Goal: Task Accomplishment & Management: Use online tool/utility

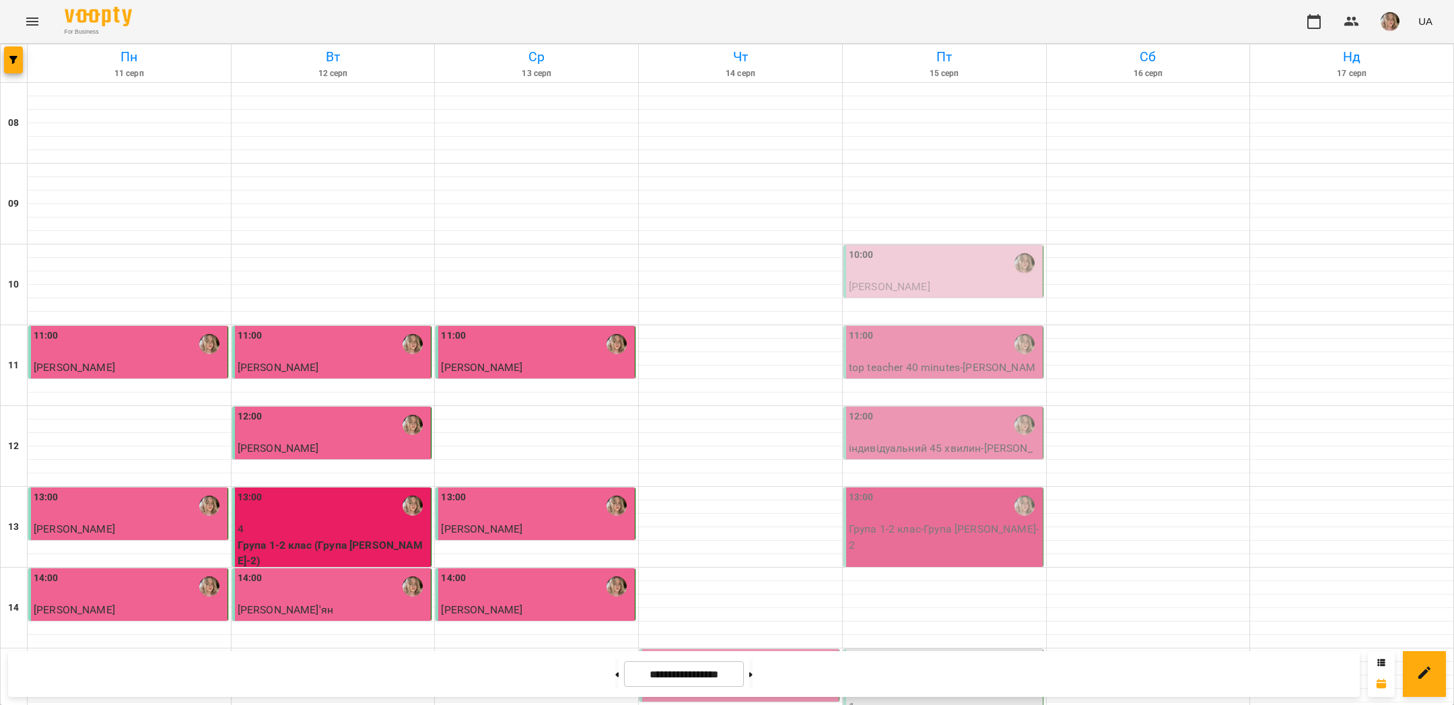
scroll to position [440, 0]
click at [763, 683] on p "[PERSON_NAME]" at bounding box center [740, 691] width 191 height 16
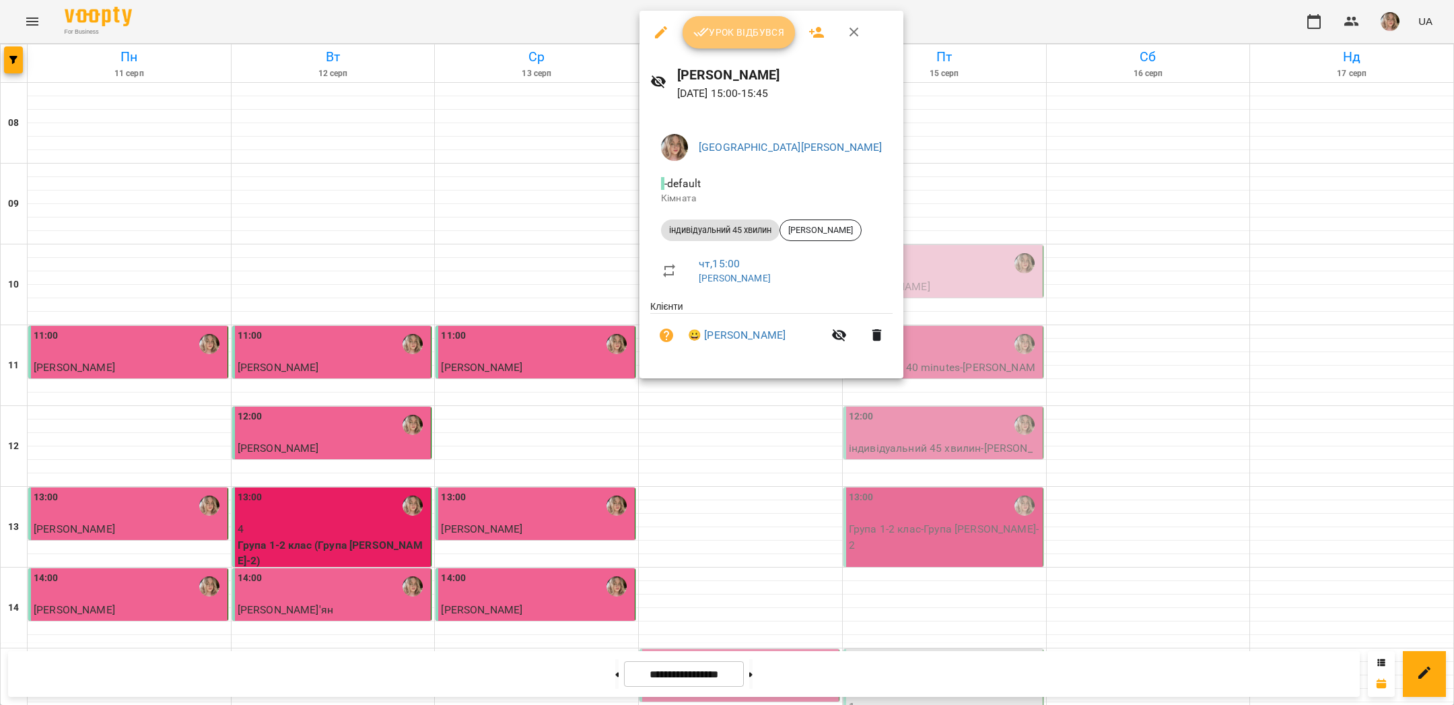
click at [750, 26] on span "Урок відбувся" at bounding box center [739, 32] width 92 height 16
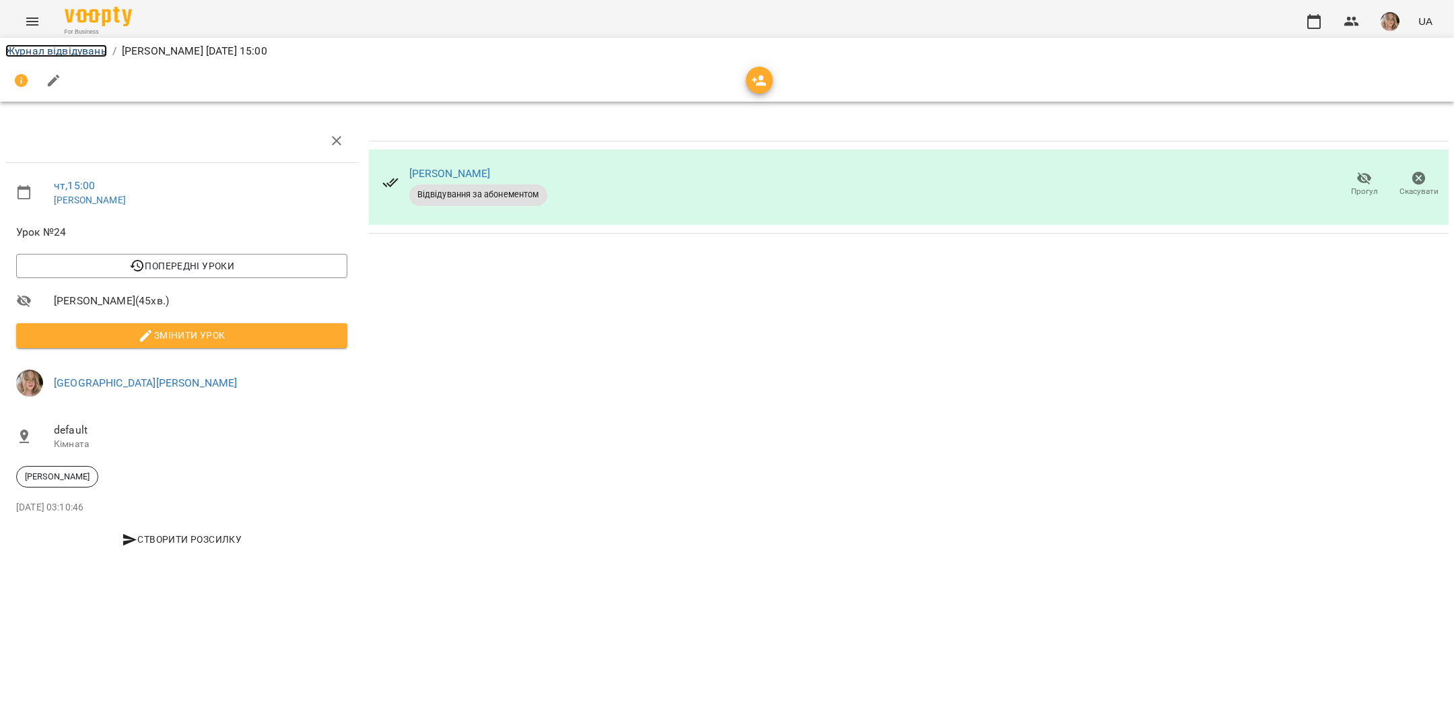
click at [83, 55] on link "Журнал відвідувань" at bounding box center [56, 50] width 102 height 13
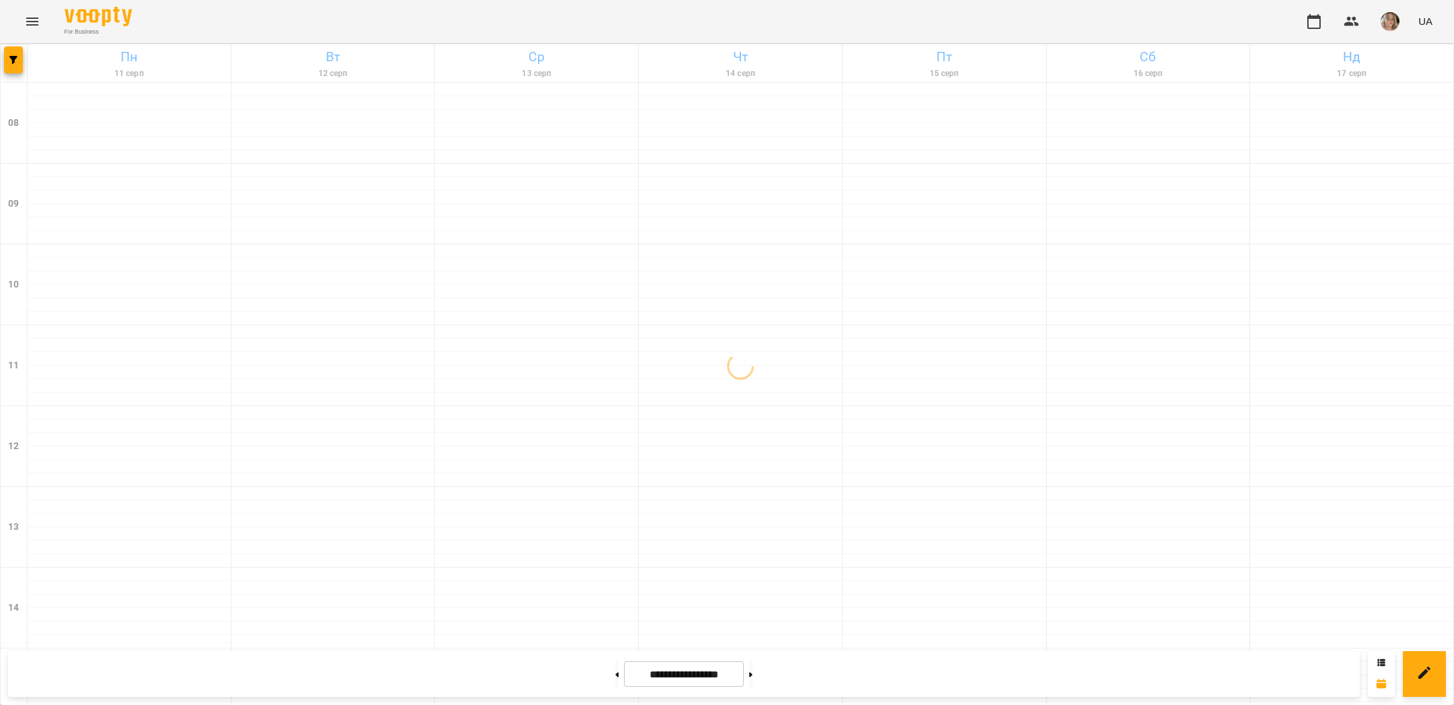
scroll to position [570, 0]
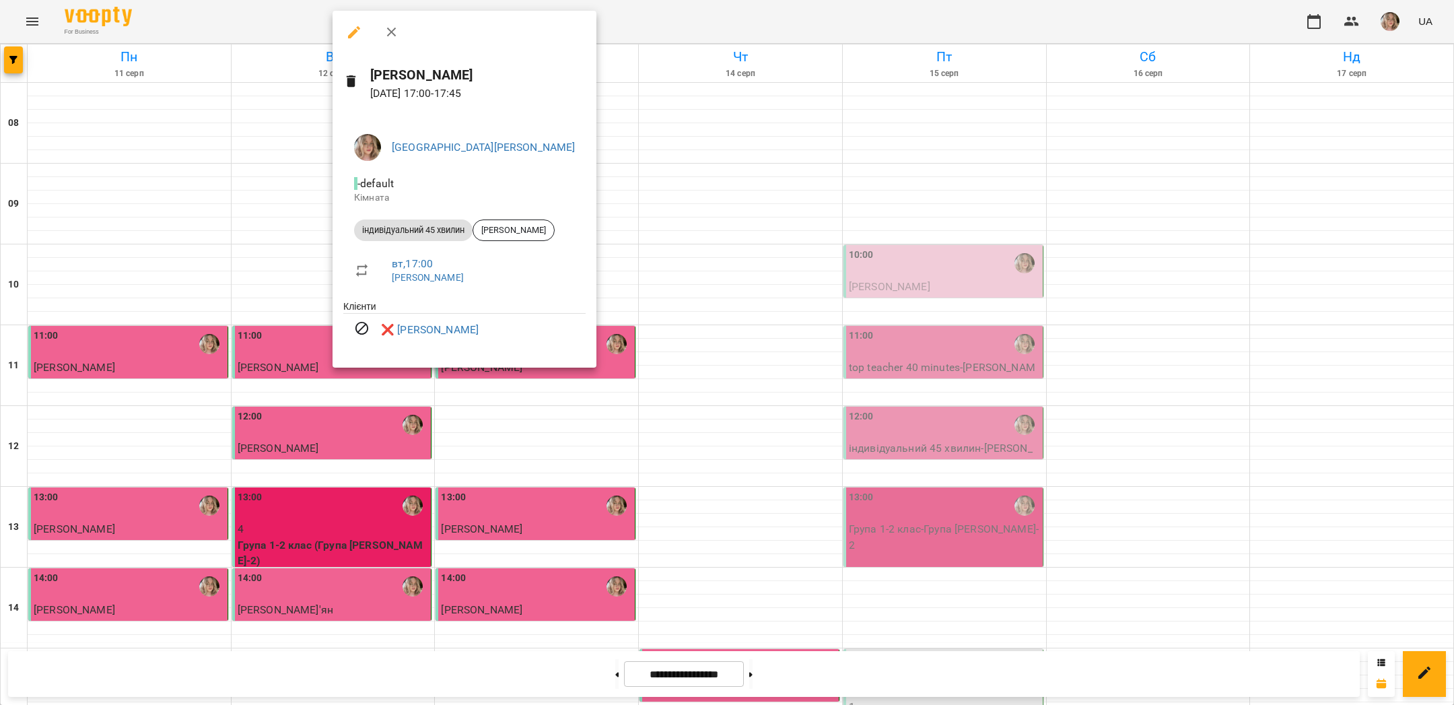
click at [704, 179] on div at bounding box center [727, 352] width 1454 height 705
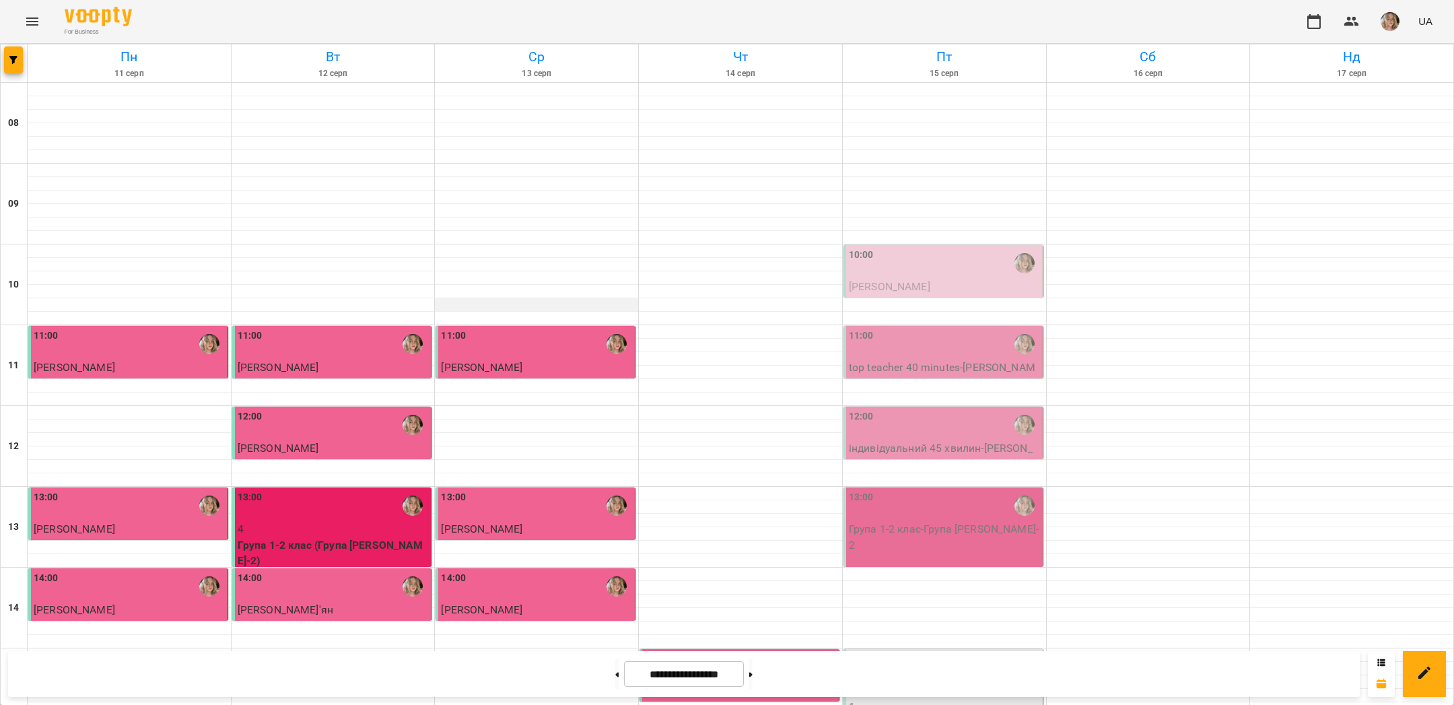
scroll to position [402, 0]
click at [1392, 20] on img "button" at bounding box center [1390, 21] width 19 height 19
click at [1382, 47] on span "[GEOGRAPHIC_DATA][PERSON_NAME]" at bounding box center [1401, 59] width 95 height 32
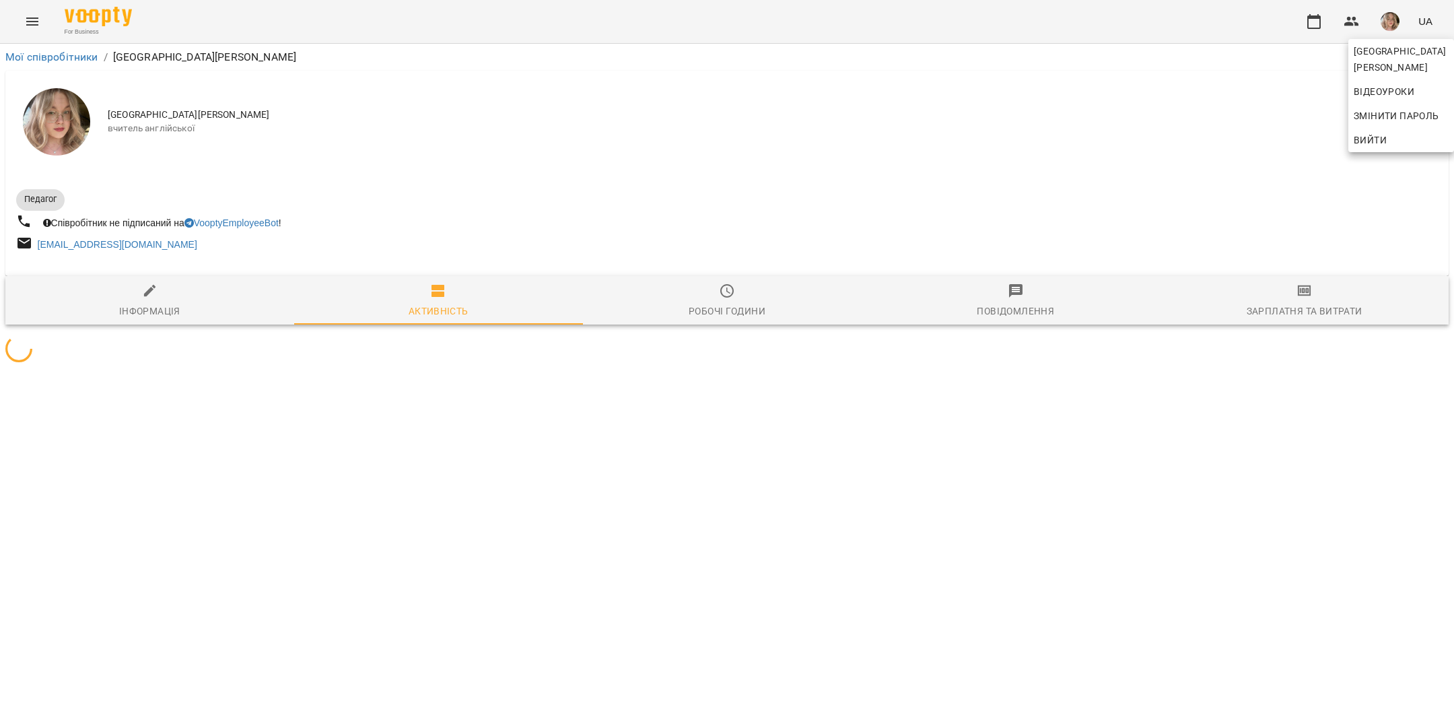
click at [1271, 204] on div at bounding box center [727, 352] width 1454 height 705
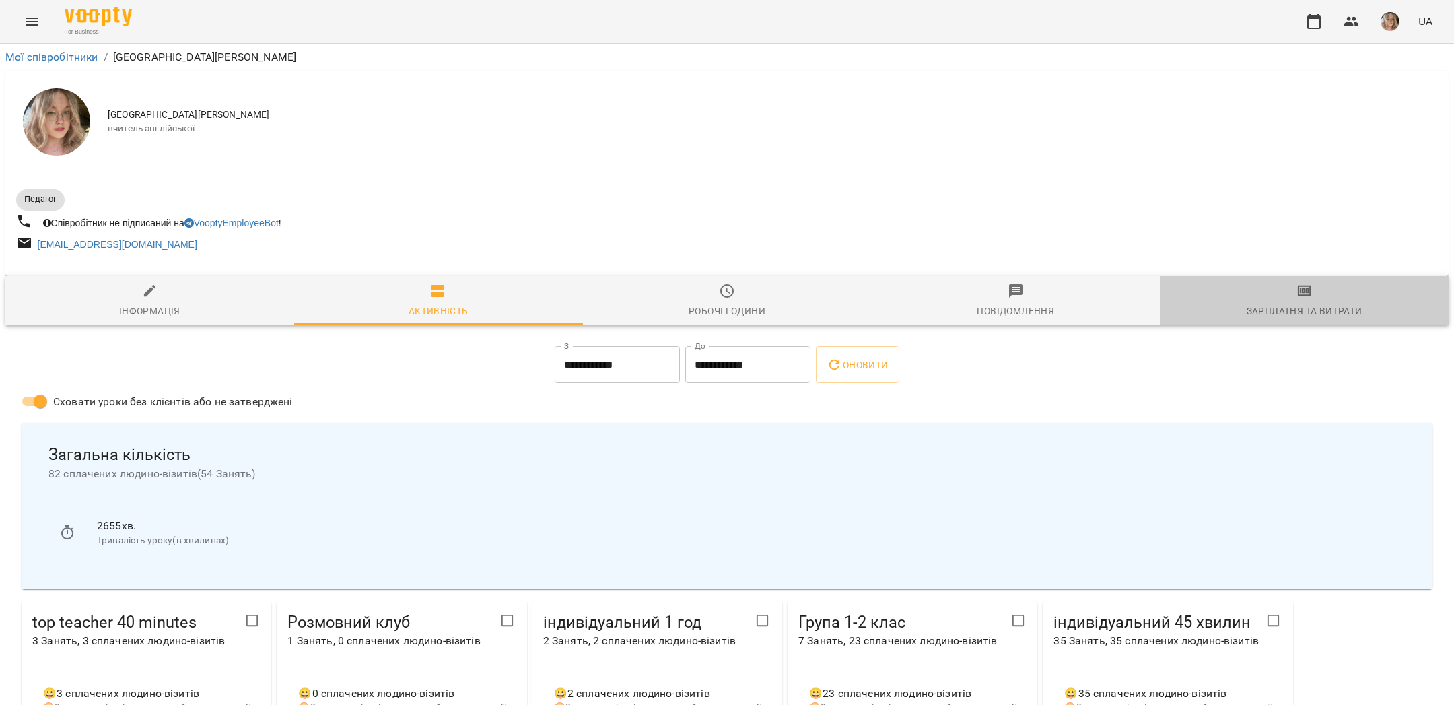
click at [1305, 286] on icon "button" at bounding box center [1305, 291] width 16 height 16
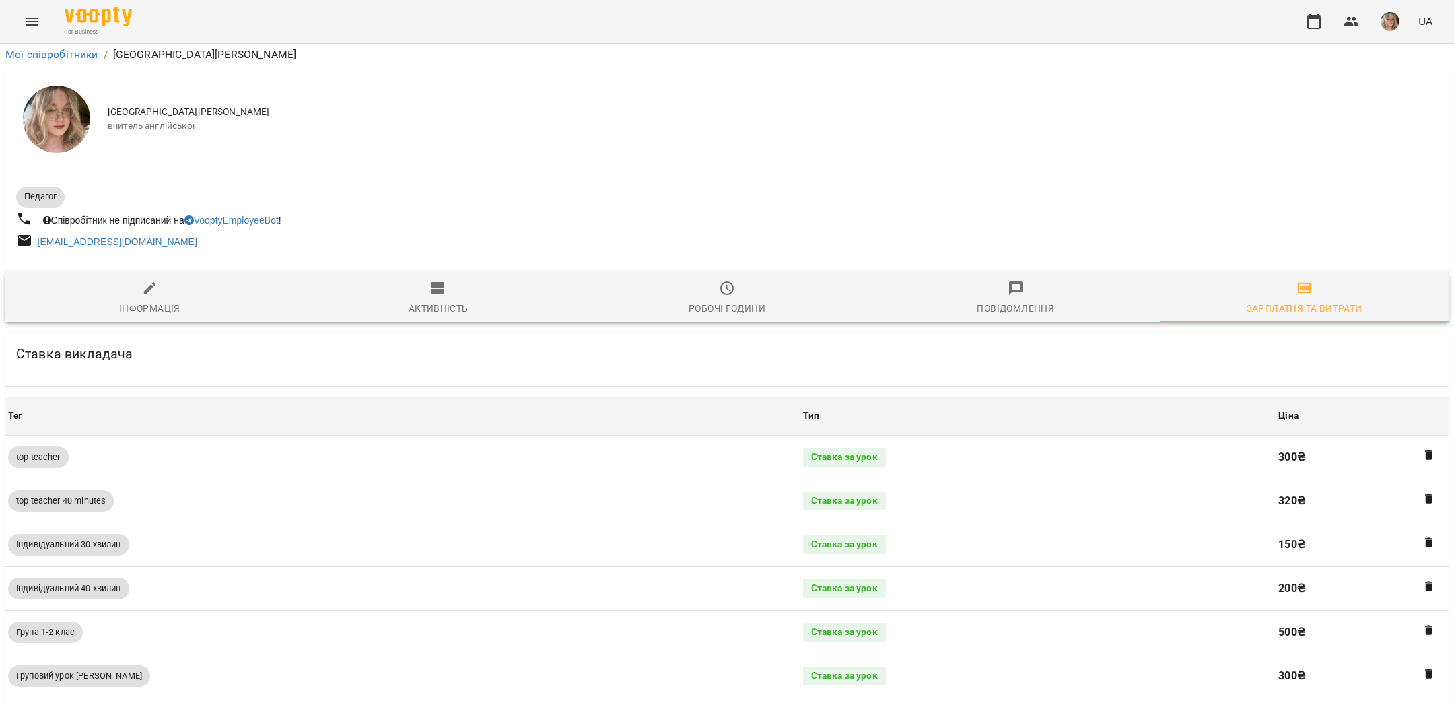
scroll to position [493, 0]
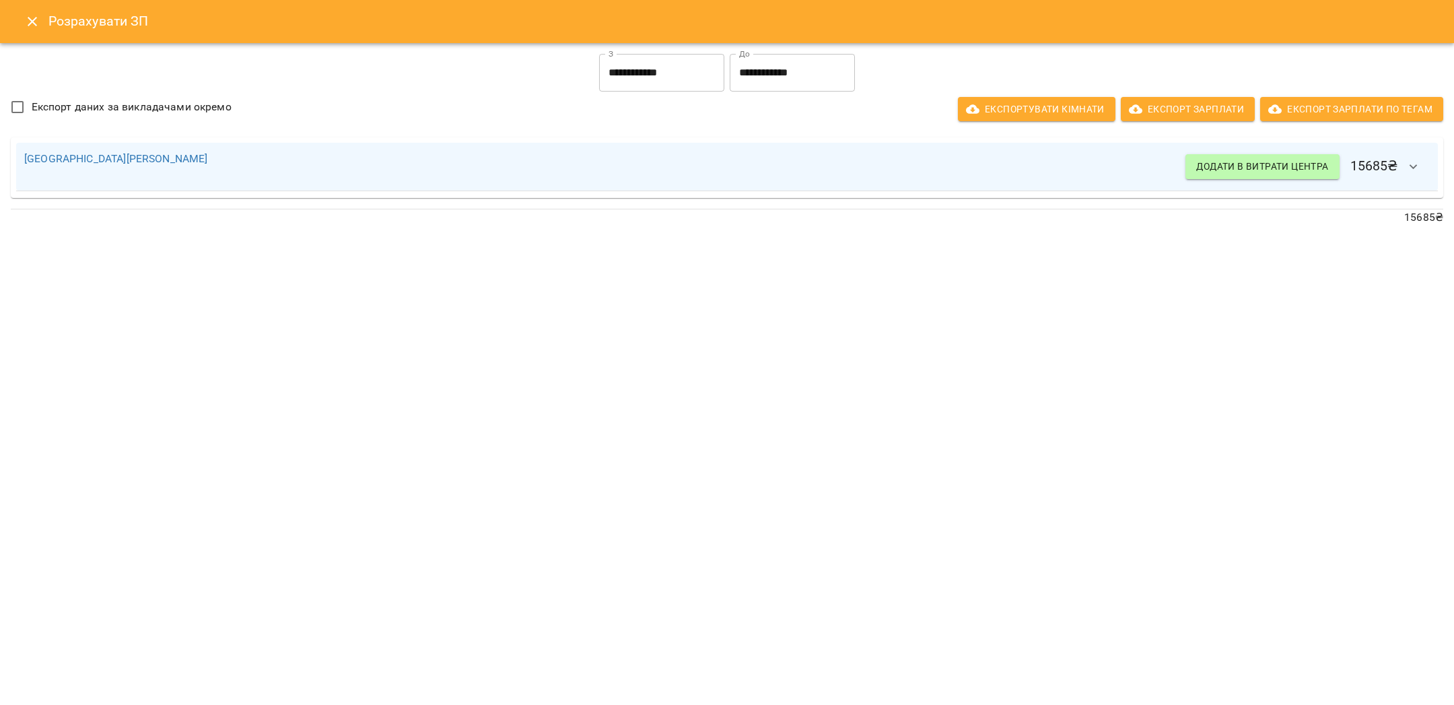
click at [686, 71] on input "**********" at bounding box center [661, 73] width 125 height 38
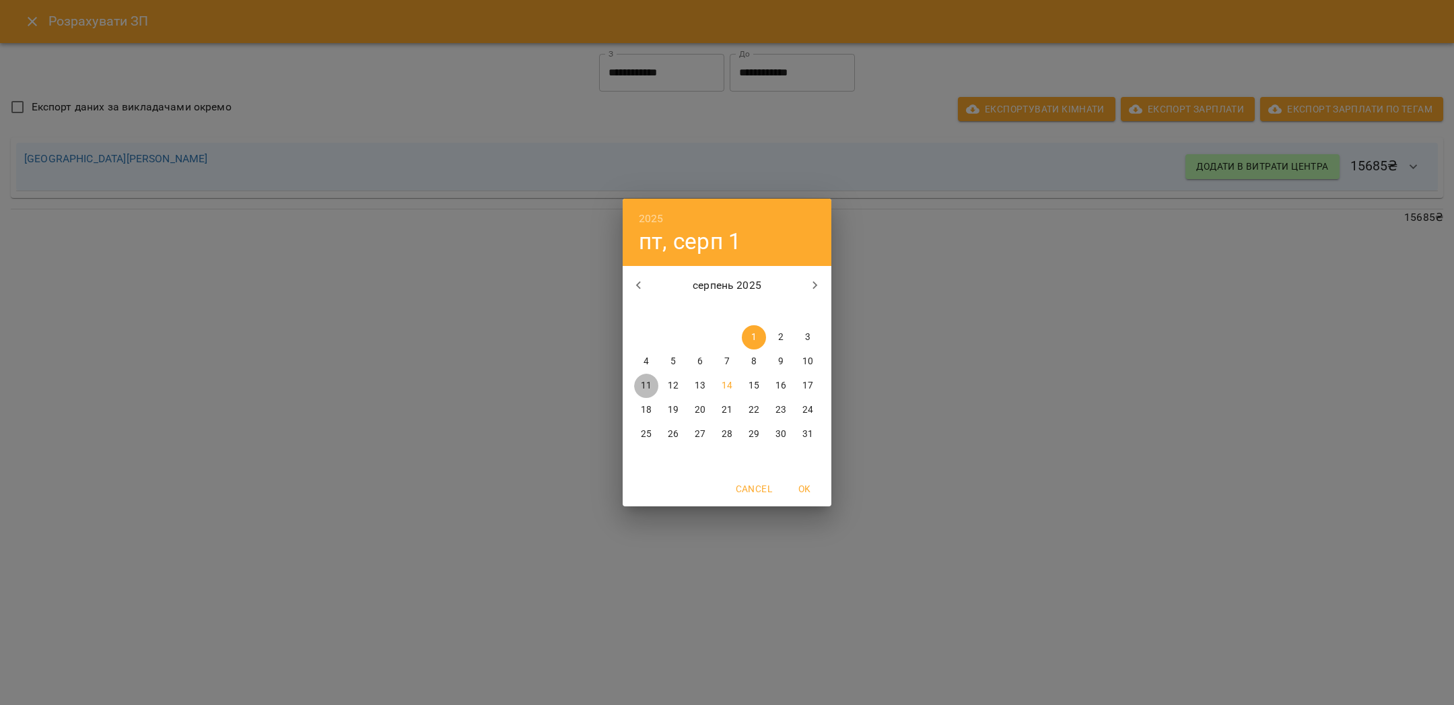
click at [650, 383] on p "11" at bounding box center [646, 385] width 11 height 13
type input "**********"
